Goal: Information Seeking & Learning: Find specific page/section

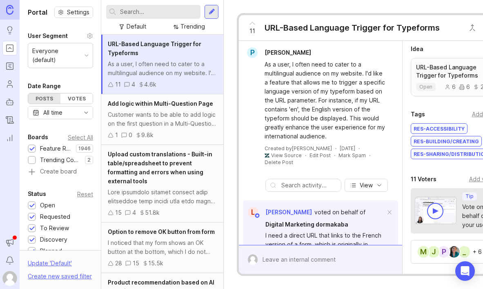
scroll to position [216, 0]
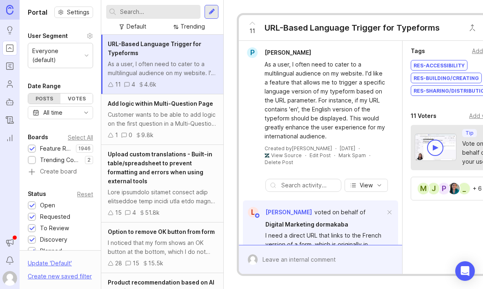
click at [322, 188] on div "_" at bounding box center [464, 188] width 13 height 13
click at [322, 192] on img at bounding box center [454, 188] width 11 height 11
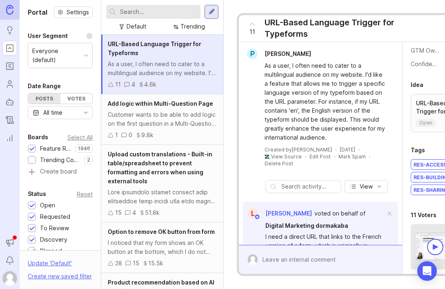
scroll to position [217, 0]
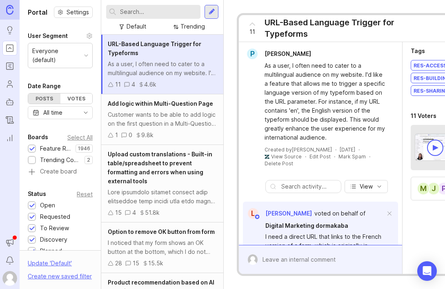
click at [322, 190] on div "m" at bounding box center [423, 188] width 13 height 13
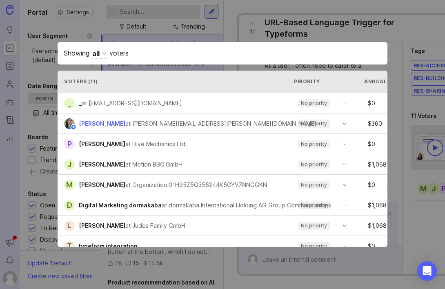
scroll to position [0, 72]
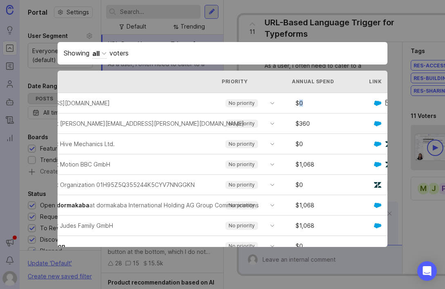
drag, startPoint x: 313, startPoint y: 103, endPoint x: 297, endPoint y: 103, distance: 15.1
click at [297, 103] on div "$ 0" at bounding box center [334, 104] width 82 height 6
click at [310, 103] on div "$ 0" at bounding box center [334, 104] width 82 height 6
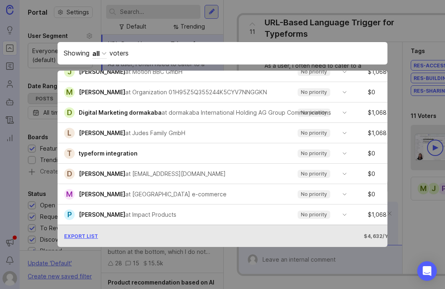
scroll to position [0, 0]
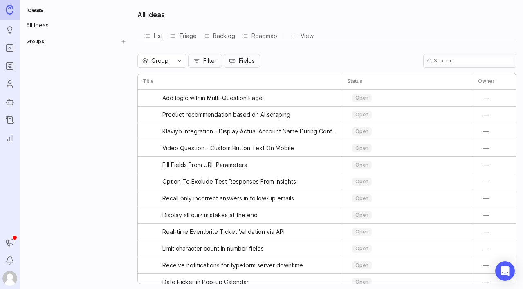
click at [10, 51] on rect "Portal" at bounding box center [10, 48] width 7 height 7
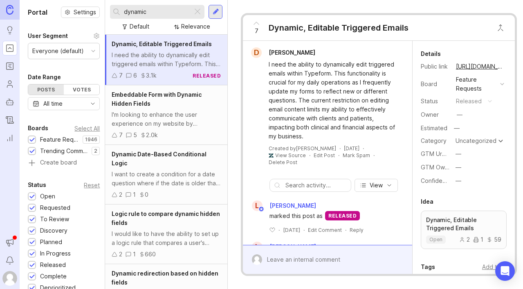
click at [147, 10] on input "dynamic" at bounding box center [156, 11] width 65 height 9
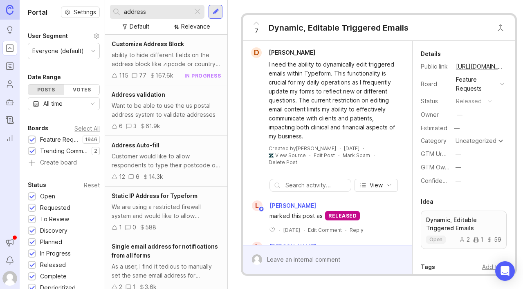
click at [164, 103] on div "Want to be able to use the us postal address system to validate addresses" at bounding box center [166, 110] width 109 height 18
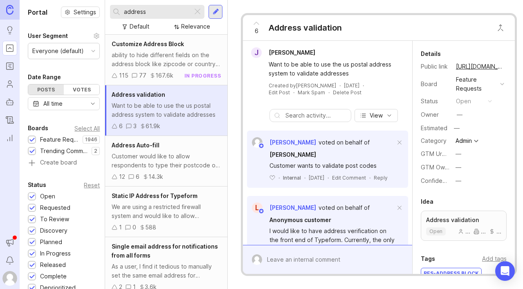
click at [164, 161] on div "Customer would like to allow respondents to type their postcode or street and h…" at bounding box center [166, 161] width 109 height 18
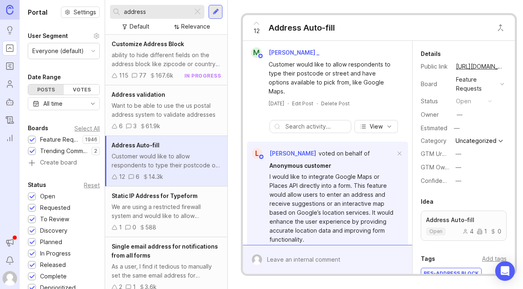
click at [155, 16] on div "address" at bounding box center [151, 12] width 83 height 14
click at [143, 12] on input "address" at bounding box center [156, 11] width 65 height 9
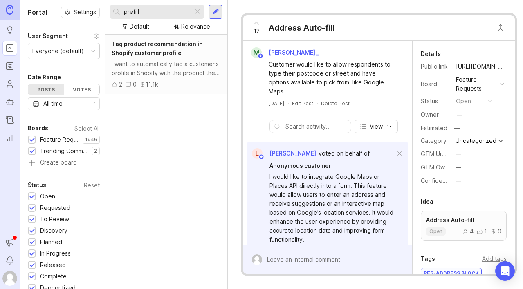
click at [150, 11] on input "prefill" at bounding box center [156, 11] width 65 height 9
type input "-"
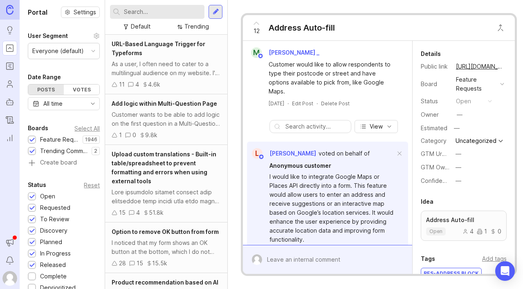
type input "r"
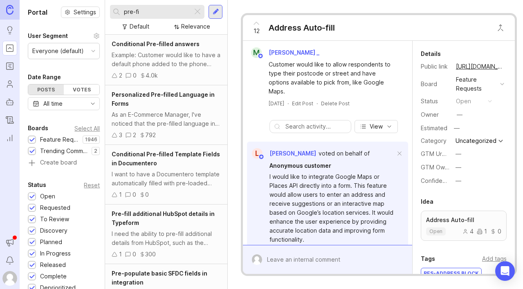
type input "pre-fi"
click at [170, 55] on div "Example: Customer would like to have a default phone added to the phone questio…" at bounding box center [166, 60] width 109 height 18
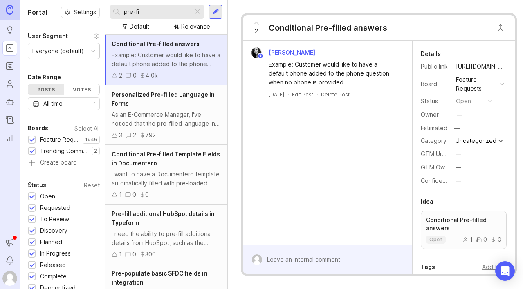
click at [161, 119] on div "As an E-Commerce Manager, I've noticed that the pre-filled language in the addr…" at bounding box center [166, 119] width 109 height 18
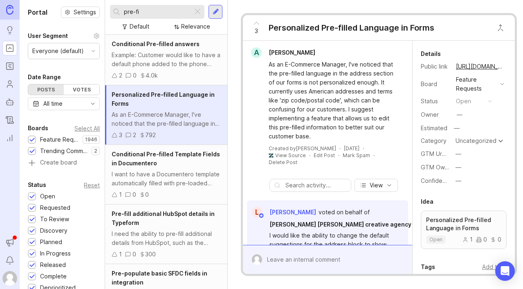
click at [162, 167] on div "Conditional Pre-filled Template Fields in Documentero" at bounding box center [166, 159] width 109 height 18
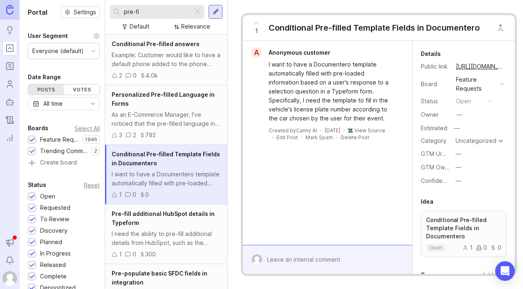
click at [162, 227] on div "Pre-fill additional HubSpot details in Typeform" at bounding box center [166, 219] width 109 height 18
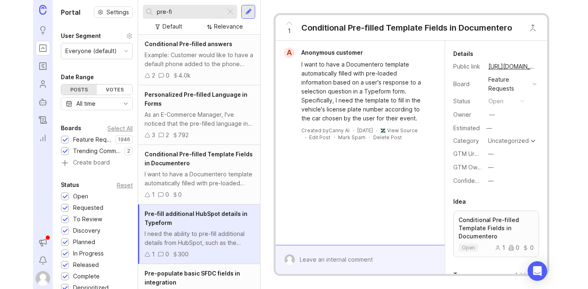
scroll to position [54, 0]
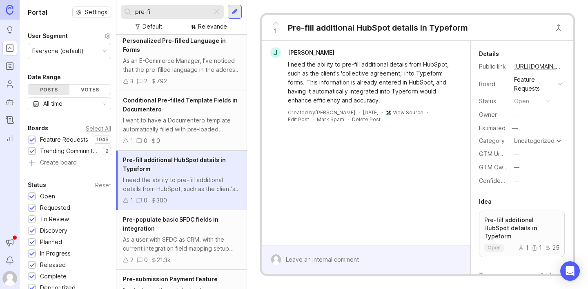
click at [166, 15] on input "pre-fi" at bounding box center [172, 11] width 74 height 9
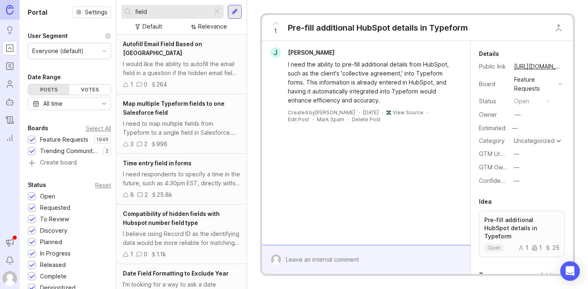
click at [176, 60] on div "I would like the ability to autofill the email field in a question if the hidde…" at bounding box center [181, 69] width 117 height 18
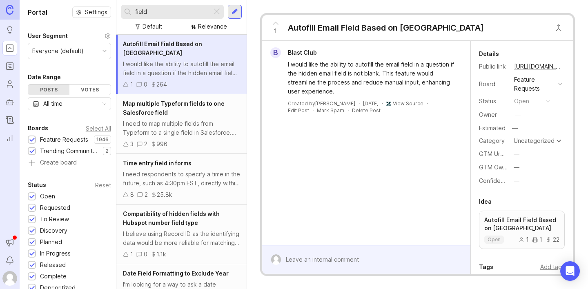
click at [297, 154] on div "B Blast Club I would like the ability to autofill the email field in a question…" at bounding box center [366, 143] width 208 height 204
click at [152, 12] on input "field" at bounding box center [172, 11] width 74 height 9
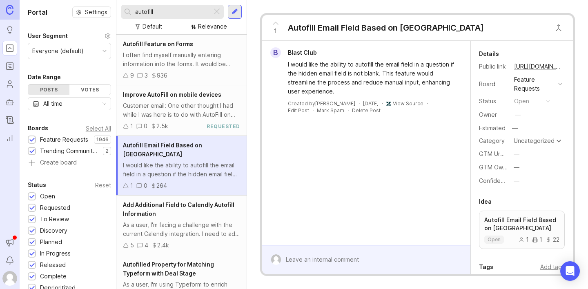
type input "autofill"
click at [172, 52] on div "I often find myself manually entering information into the forms. It would be m…" at bounding box center [181, 60] width 117 height 18
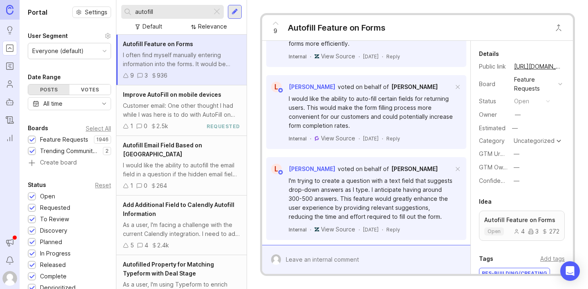
scroll to position [173, 0]
